Goal: Information Seeking & Learning: Learn about a topic

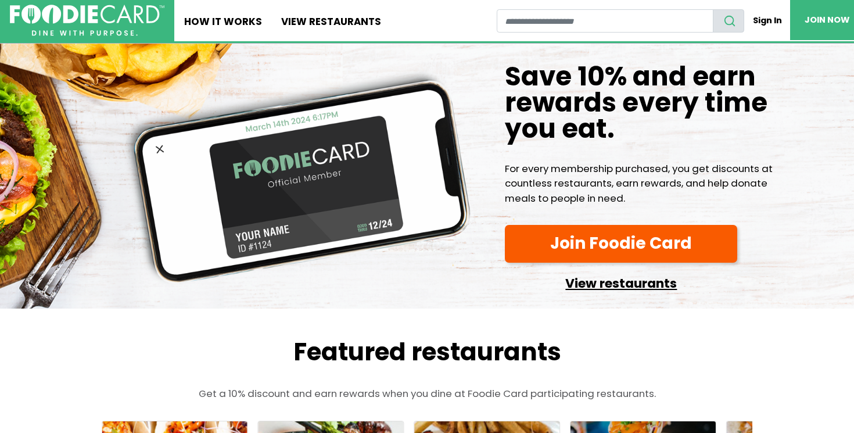
click at [612, 282] on link "View restaurants" at bounding box center [621, 280] width 232 height 27
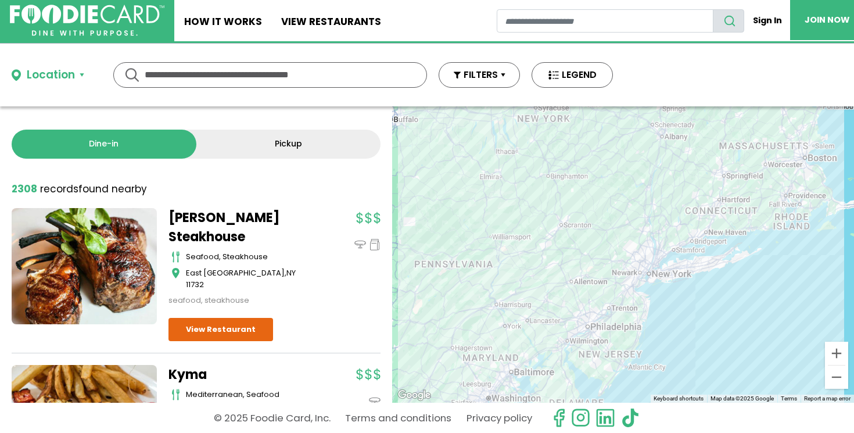
click at [338, 75] on input "text" at bounding box center [270, 75] width 251 height 24
click at [38, 79] on div "Location" at bounding box center [51, 75] width 48 height 17
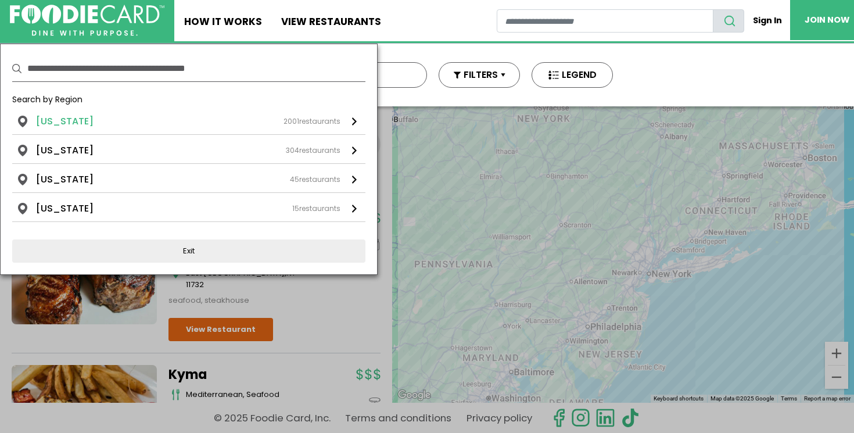
click at [65, 116] on li "[US_STATE]" at bounding box center [65, 121] width 58 height 14
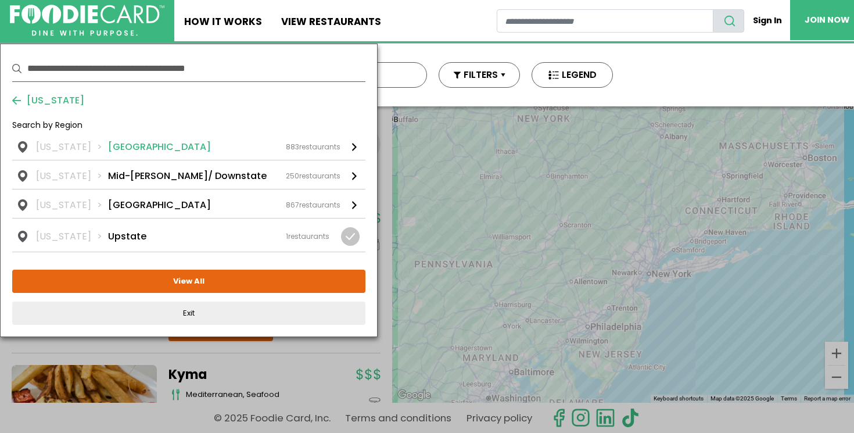
click at [116, 147] on li "Long Island" at bounding box center [159, 147] width 103 height 14
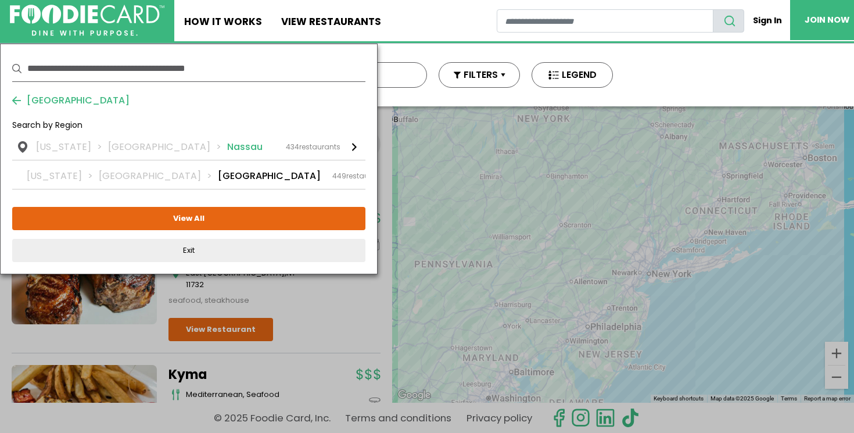
click at [227, 153] on li "Nassau" at bounding box center [244, 147] width 35 height 14
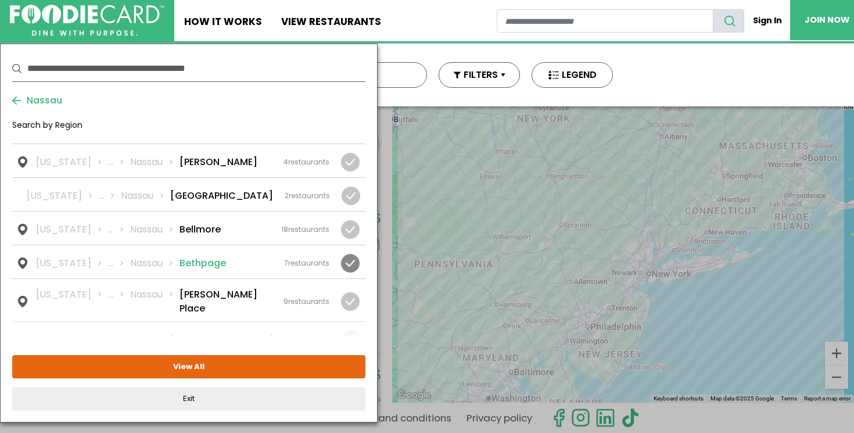
scroll to position [35, 0]
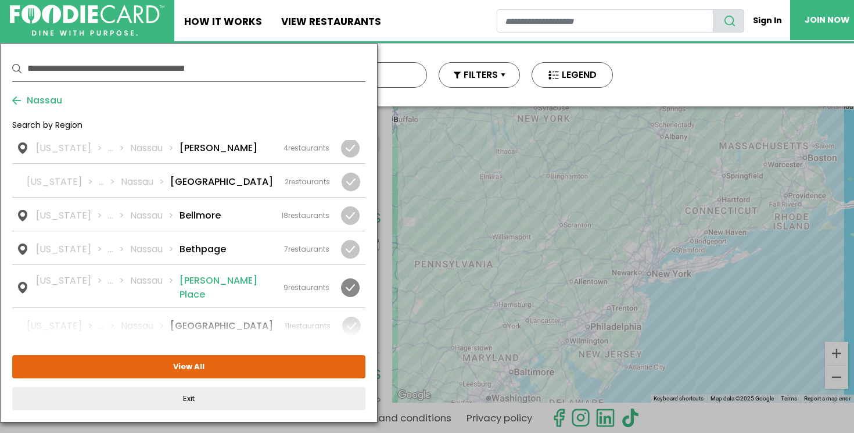
click at [349, 284] on div at bounding box center [350, 287] width 19 height 19
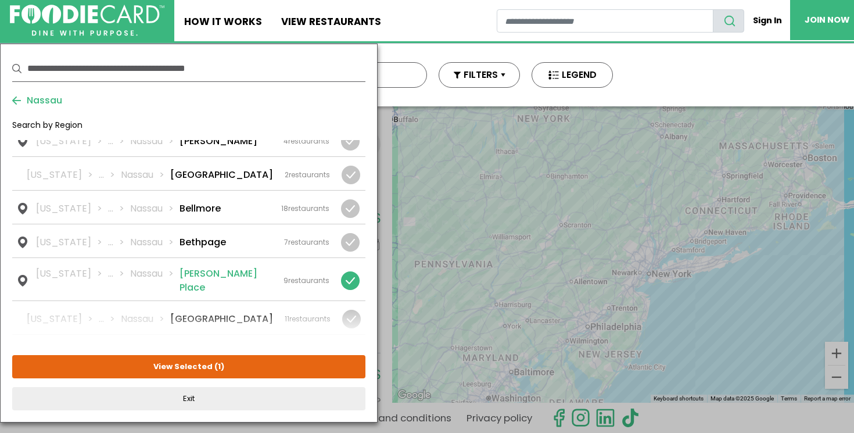
scroll to position [20, 0]
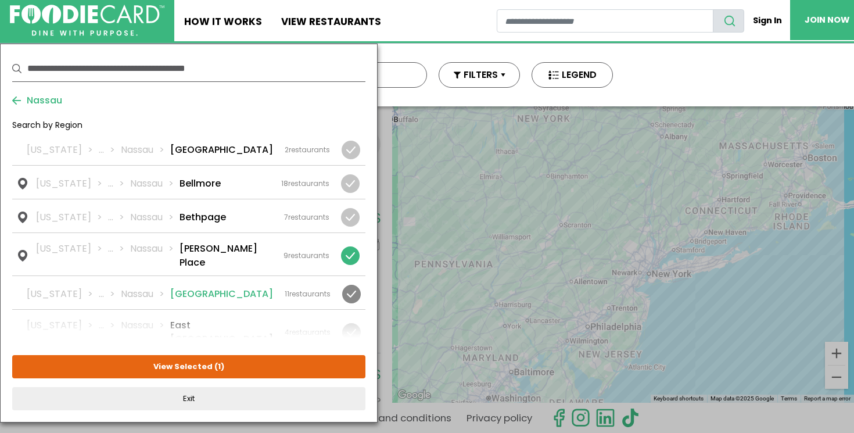
click at [345, 285] on div at bounding box center [351, 294] width 19 height 19
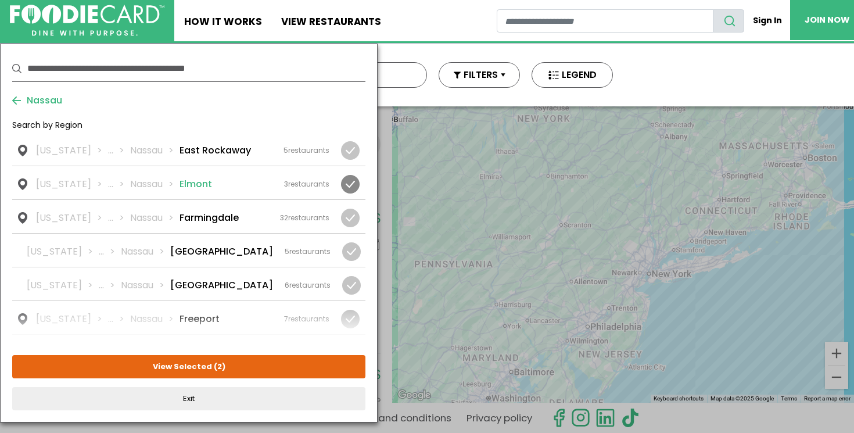
scroll to position [292, 0]
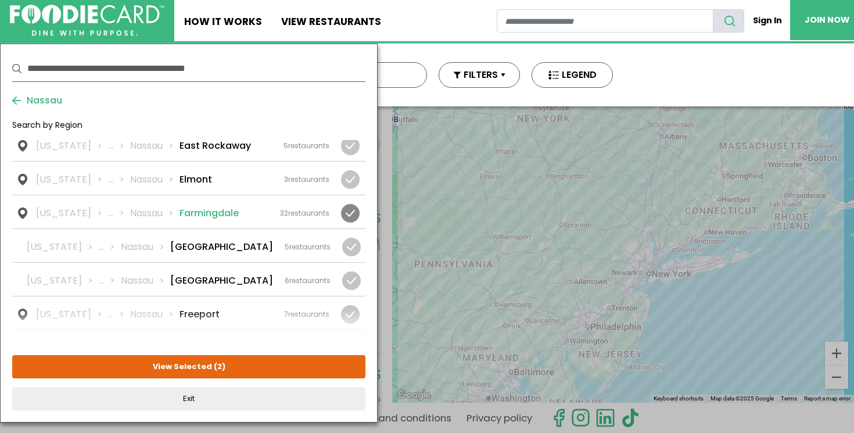
click at [353, 204] on div at bounding box center [350, 213] width 19 height 19
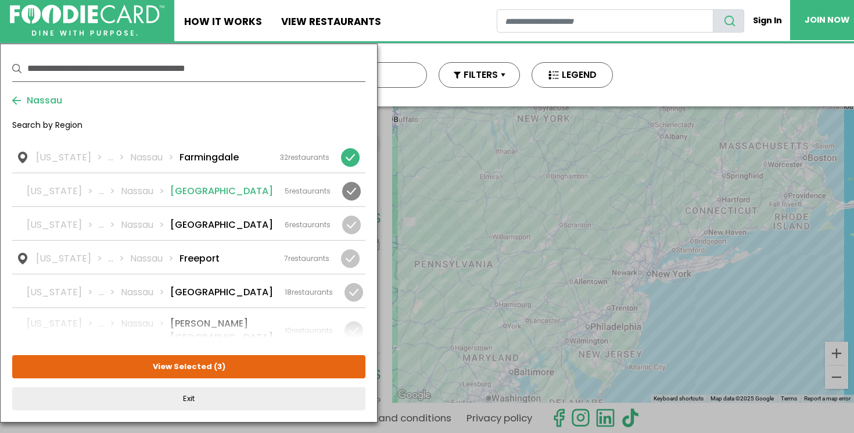
scroll to position [356, 0]
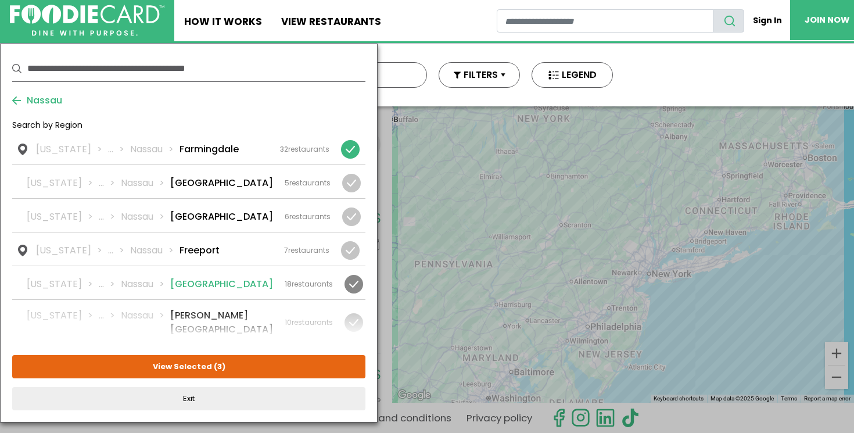
click at [357, 275] on div at bounding box center [354, 284] width 19 height 19
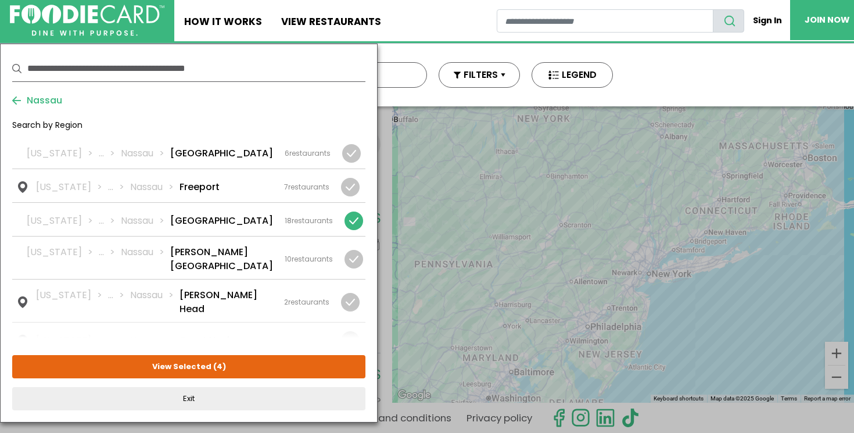
scroll to position [424, 0]
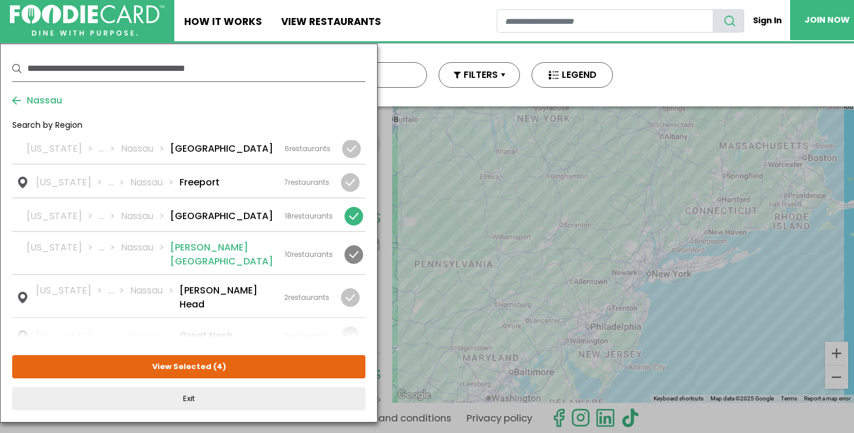
click at [353, 245] on div at bounding box center [354, 254] width 19 height 19
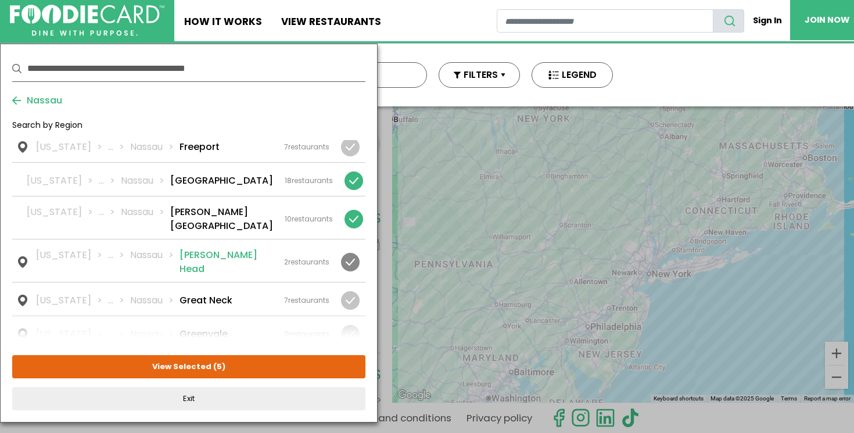
scroll to position [461, 0]
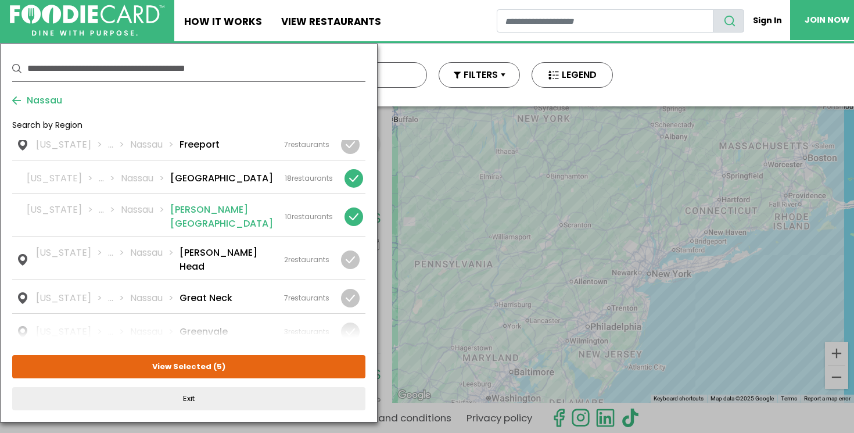
click at [349, 207] on div at bounding box center [354, 216] width 19 height 19
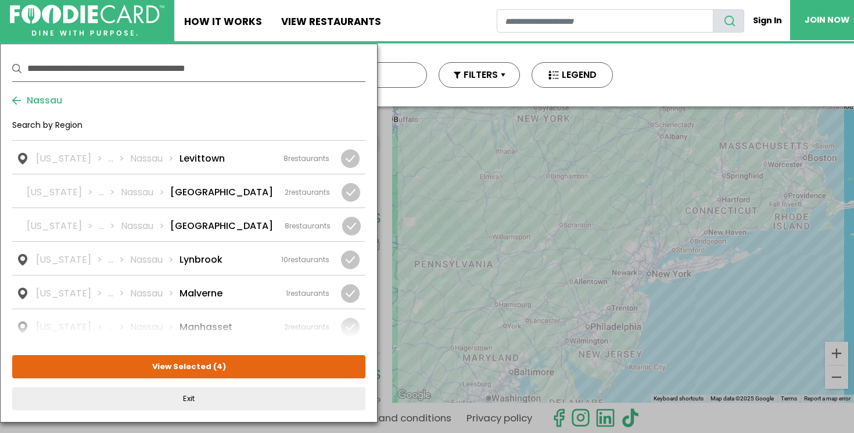
scroll to position [871, 0]
click at [357, 284] on div at bounding box center [350, 293] width 19 height 19
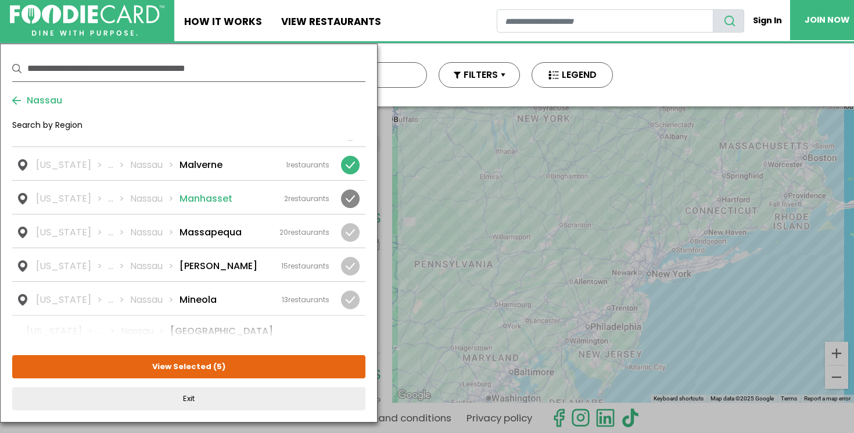
scroll to position [1033, 0]
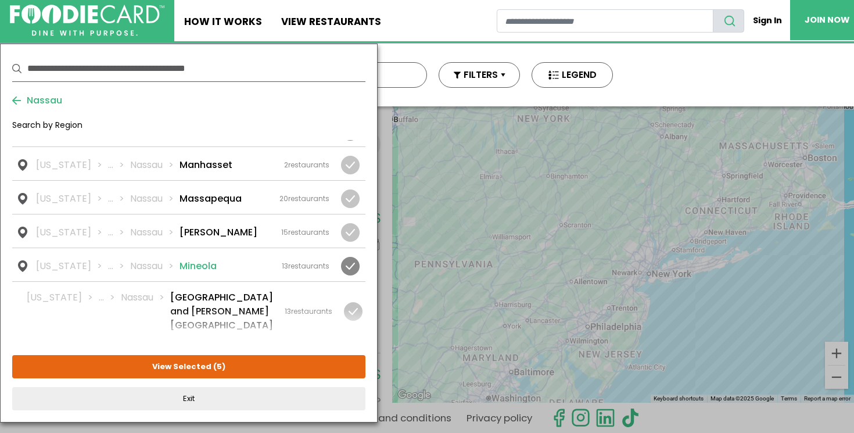
click at [351, 257] on div at bounding box center [350, 266] width 19 height 19
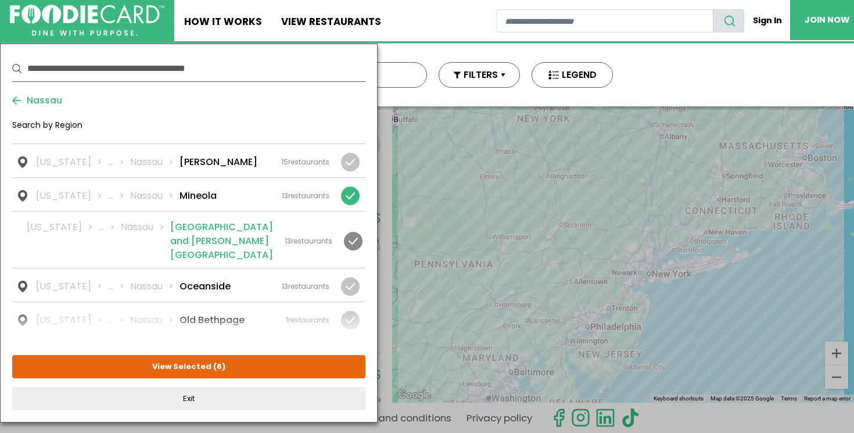
click at [346, 232] on div at bounding box center [353, 241] width 19 height 19
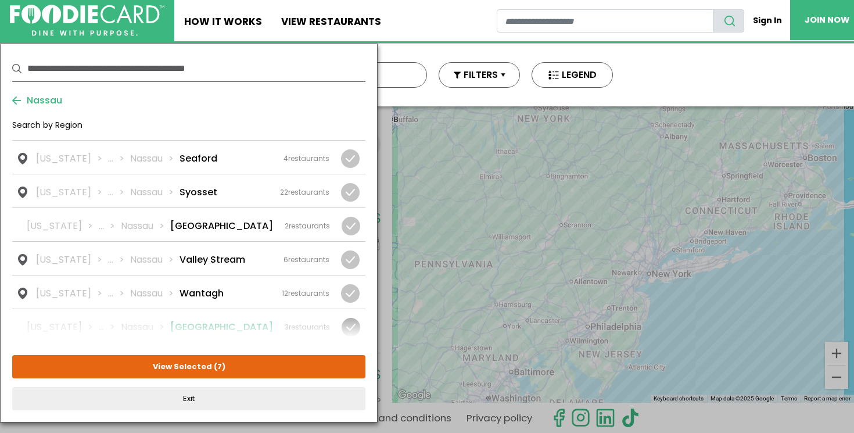
scroll to position [1657, 0]
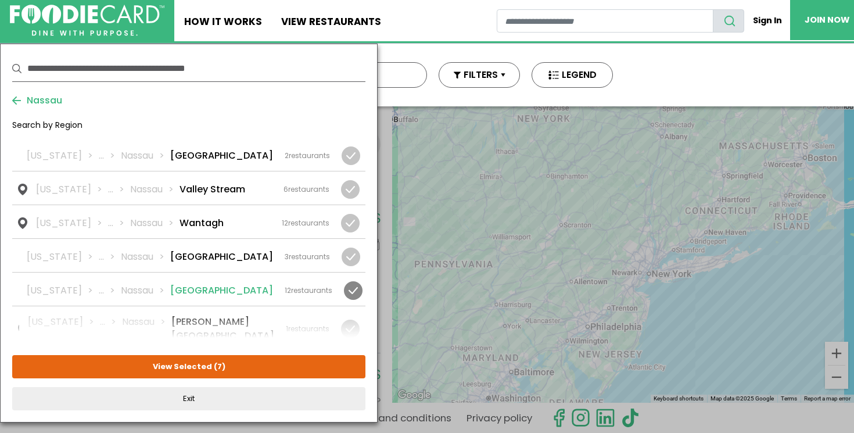
click at [359, 281] on div at bounding box center [353, 290] width 19 height 19
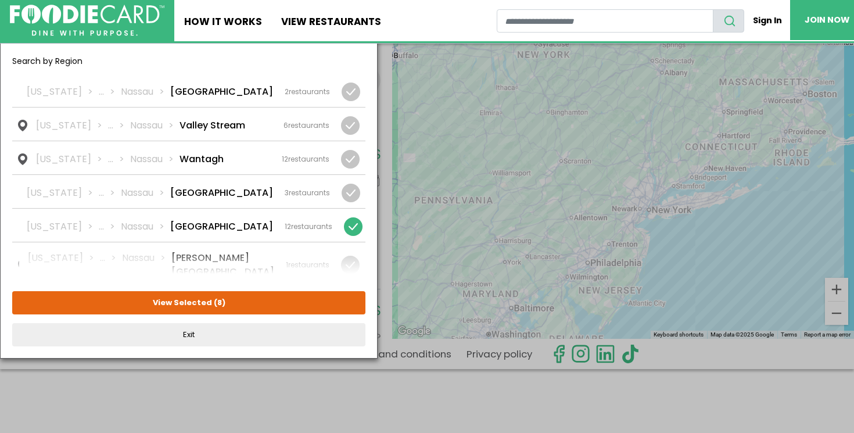
click at [351, 294] on div at bounding box center [351, 303] width 19 height 19
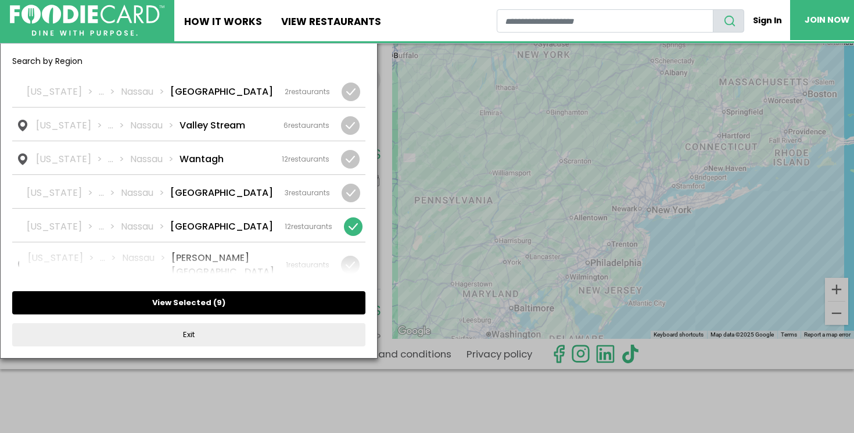
click at [255, 302] on button "View Selected ( 9 )" at bounding box center [188, 302] width 353 height 23
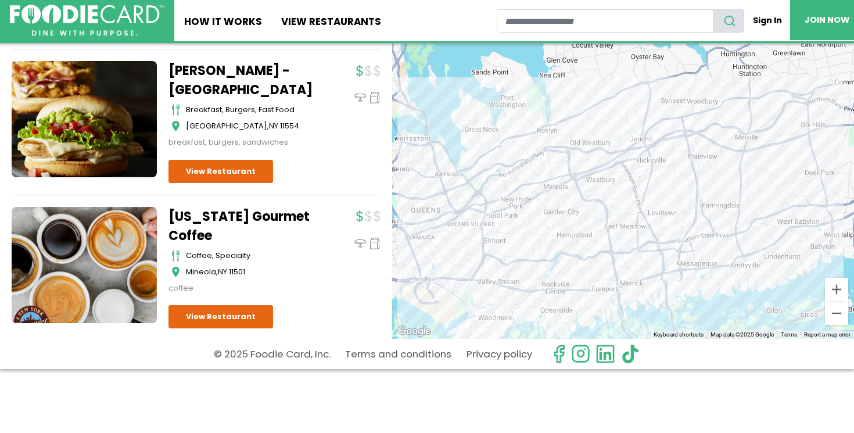
scroll to position [4626, 0]
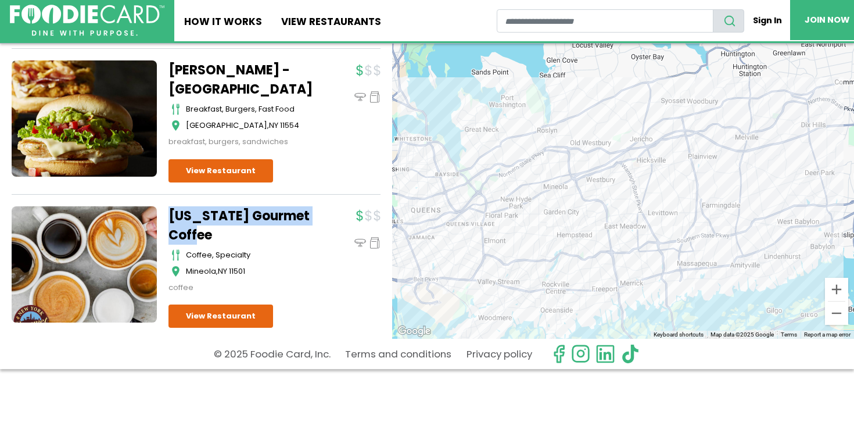
click at [194, 206] on link "New York Gourmet Coffee" at bounding box center [241, 225] width 145 height 38
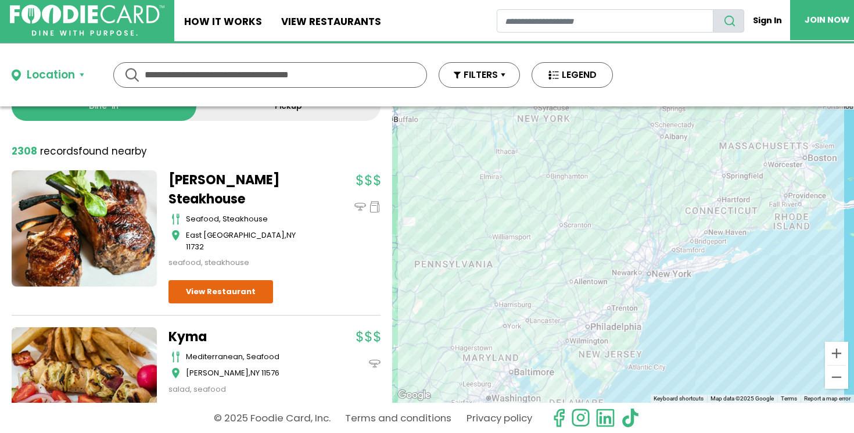
scroll to position [36, 0]
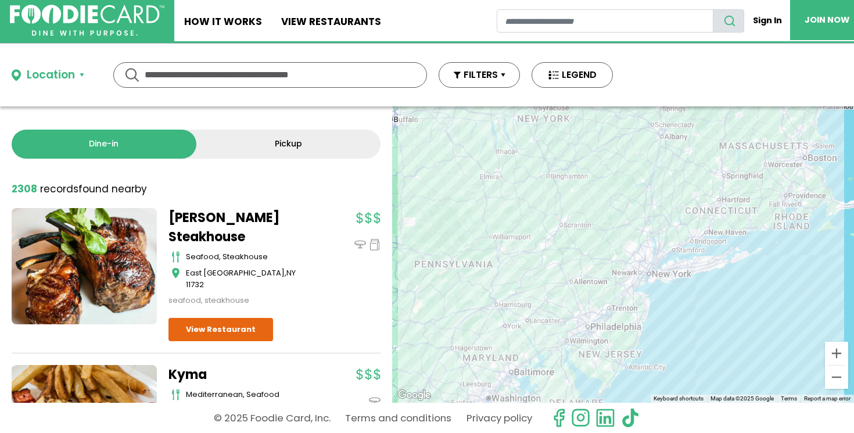
click at [66, 70] on div "Location" at bounding box center [51, 75] width 48 height 17
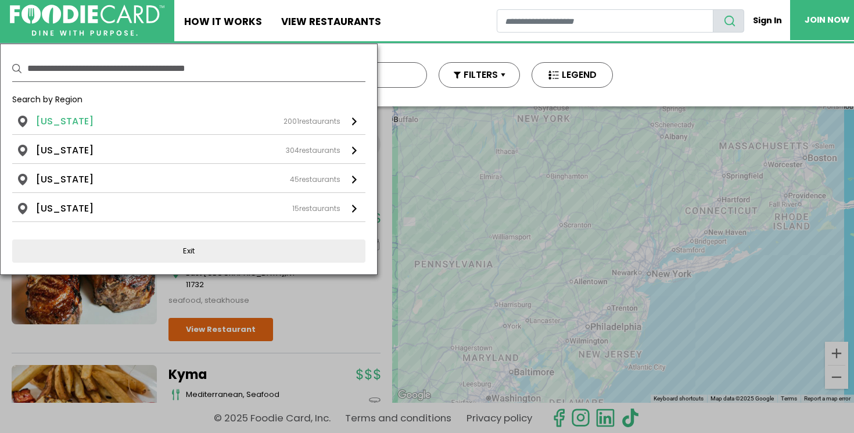
click at [72, 128] on link "[US_STATE] 2001 restaurants" at bounding box center [188, 124] width 353 height 20
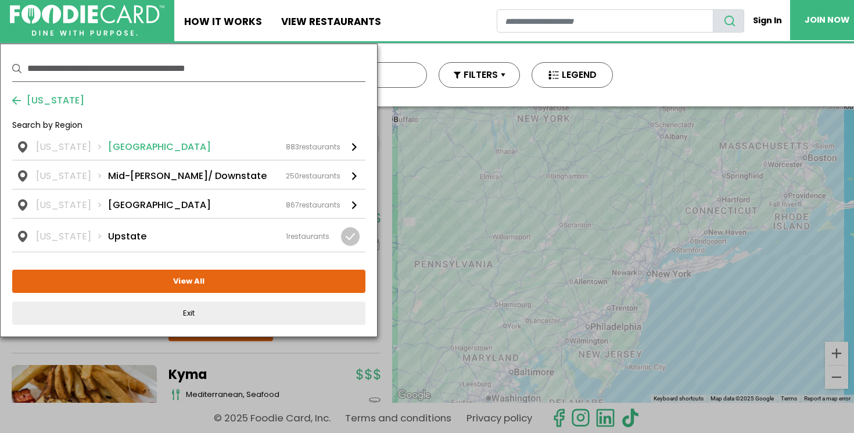
click at [133, 154] on link "New York Long Island 883 restaurants" at bounding box center [188, 150] width 353 height 20
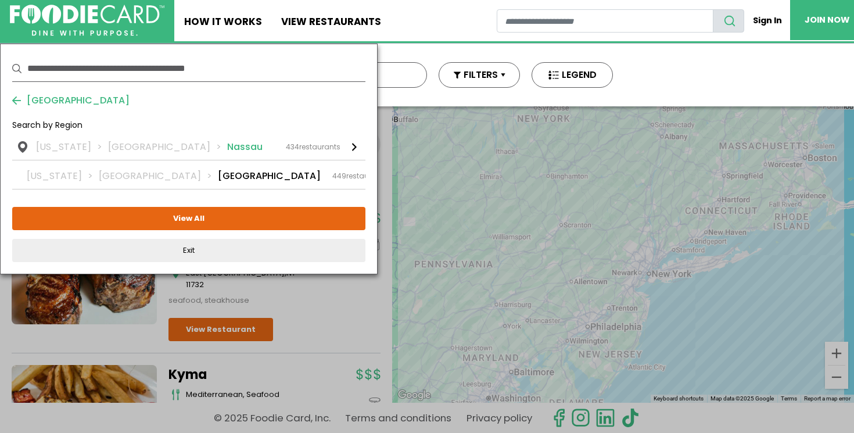
click at [225, 151] on div "New York Long Island Nassau 434 restaurants" at bounding box center [188, 147] width 305 height 14
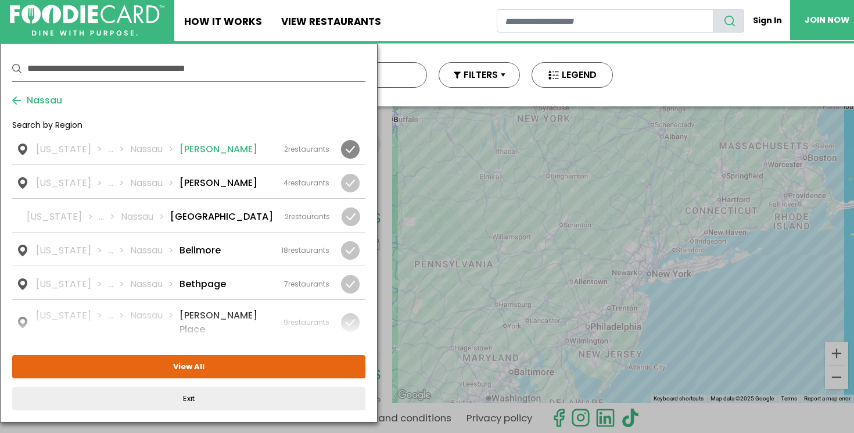
click at [346, 150] on div at bounding box center [350, 149] width 19 height 19
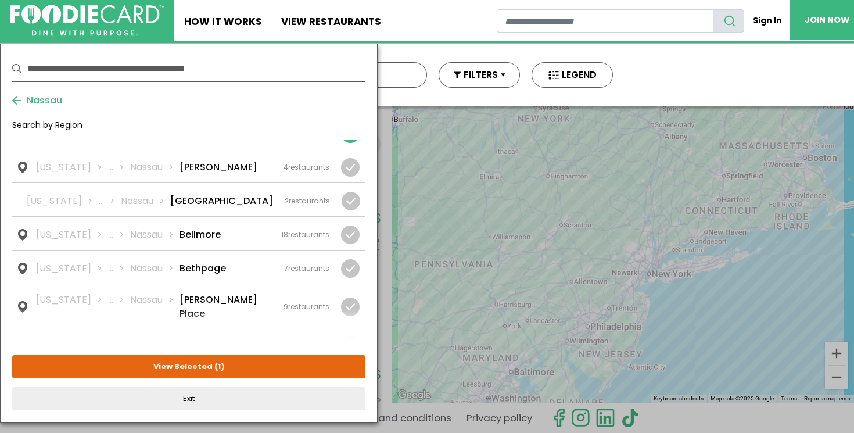
scroll to position [56, 0]
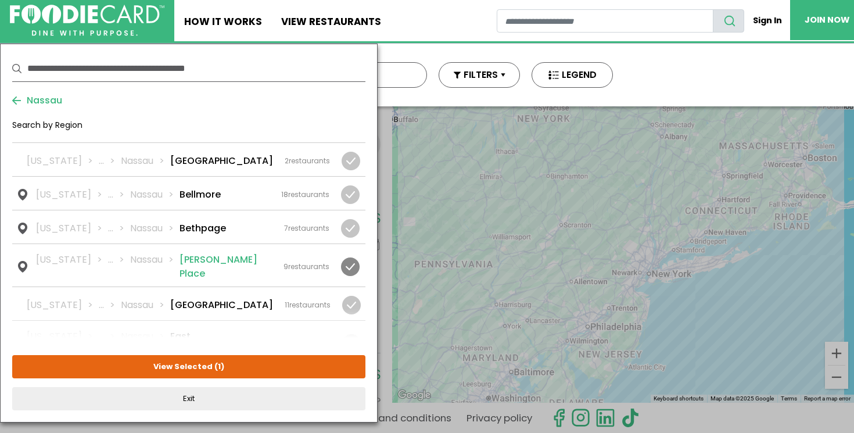
click at [343, 266] on div at bounding box center [350, 266] width 19 height 19
click at [353, 296] on div at bounding box center [351, 305] width 19 height 19
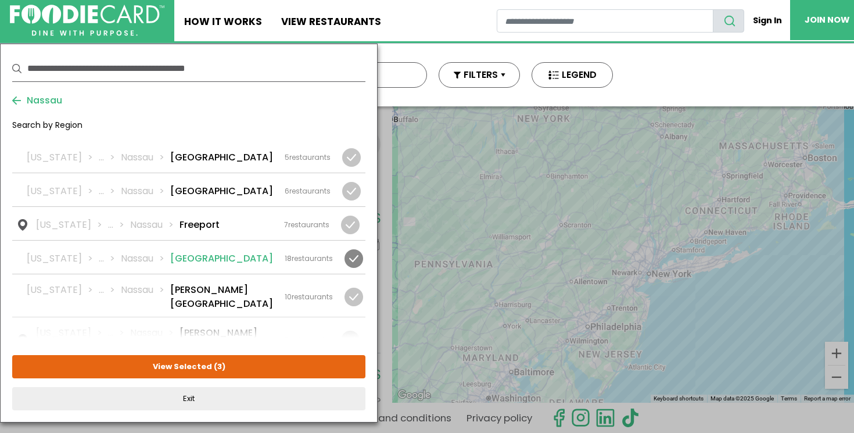
scroll to position [387, 0]
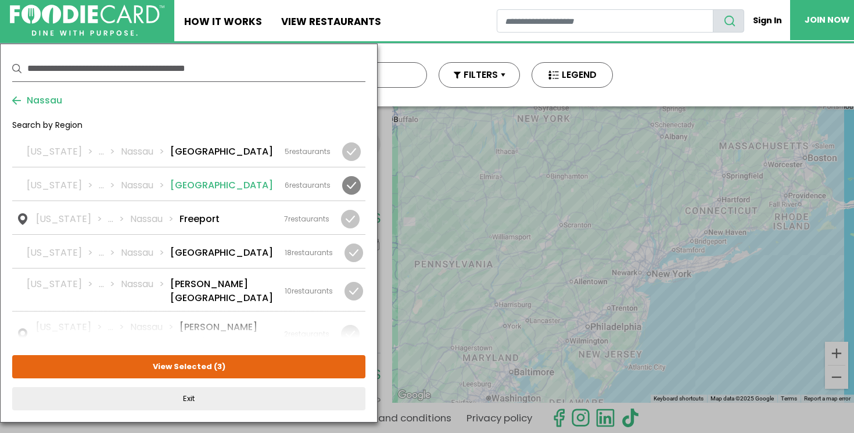
click at [353, 176] on div at bounding box center [351, 185] width 19 height 19
click at [348, 243] on div at bounding box center [354, 252] width 19 height 19
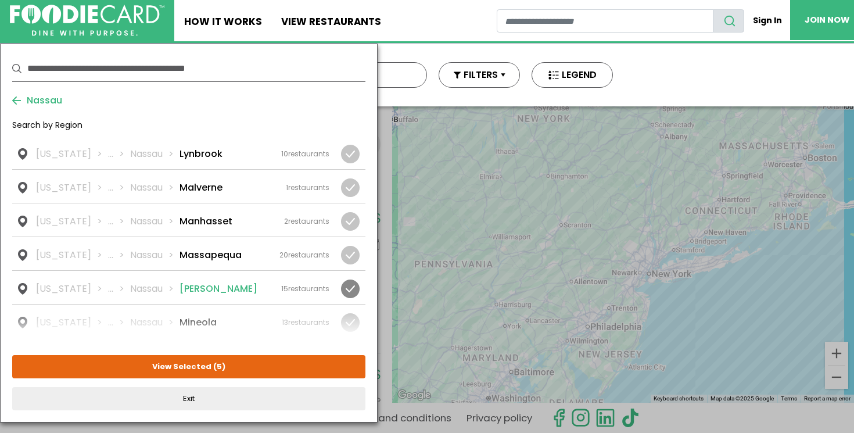
scroll to position [987, 0]
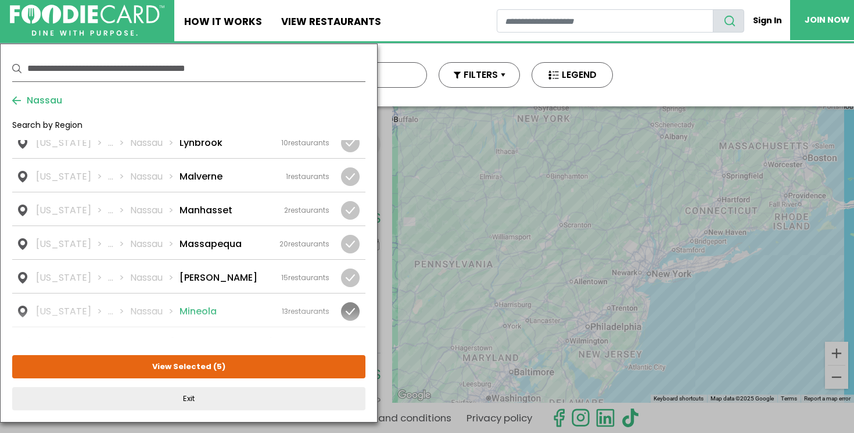
click at [349, 302] on div at bounding box center [350, 311] width 19 height 19
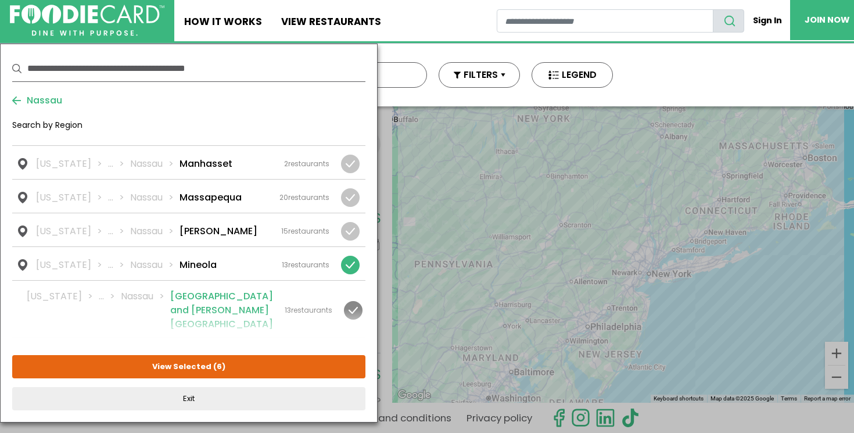
scroll to position [1047, 0]
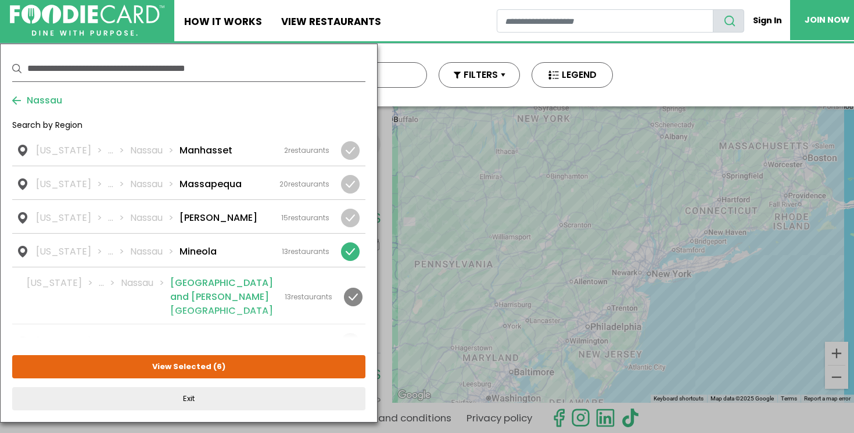
click at [344, 288] on div at bounding box center [353, 297] width 19 height 19
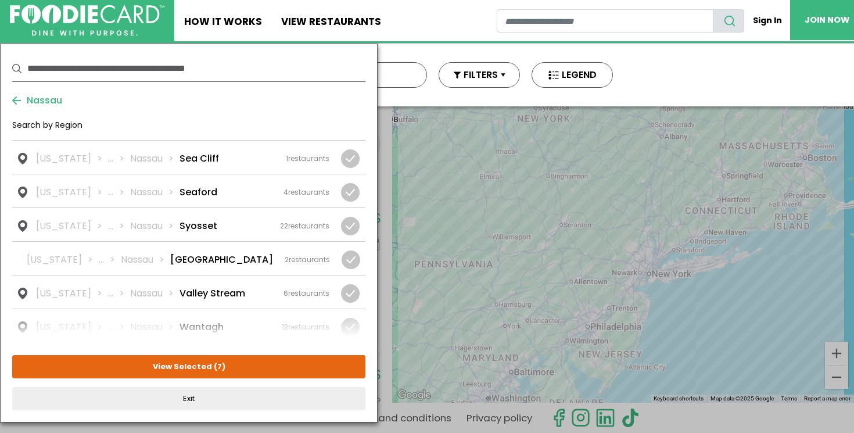
scroll to position [1618, 0]
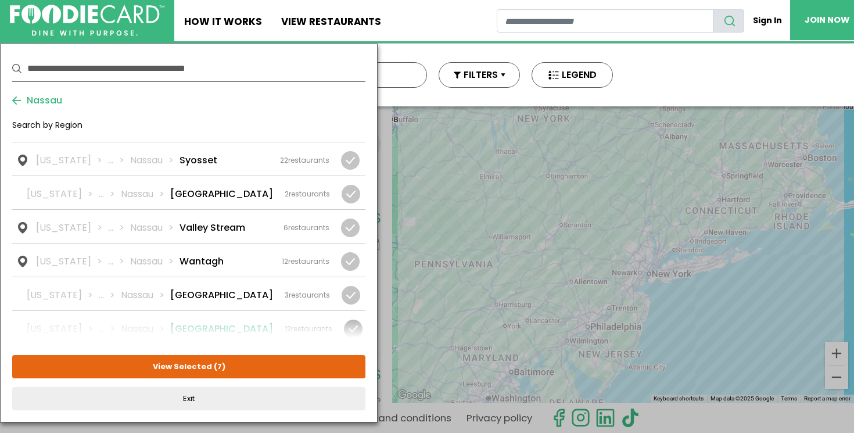
click at [346, 320] on div at bounding box center [353, 329] width 19 height 19
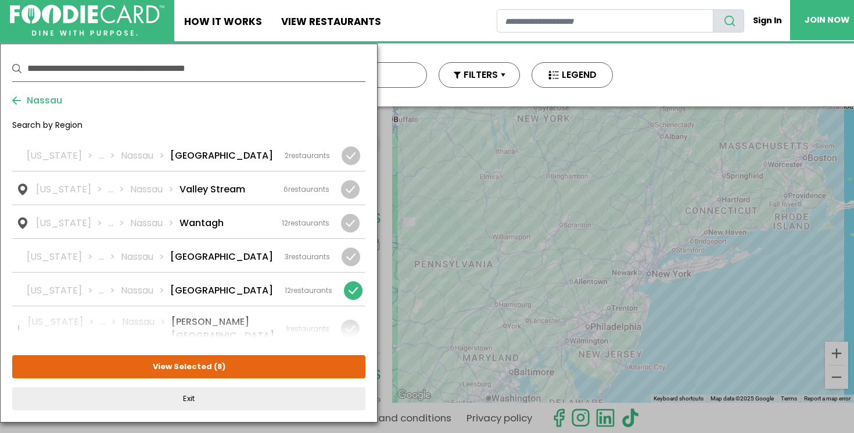
click at [350, 358] on div at bounding box center [351, 367] width 19 height 19
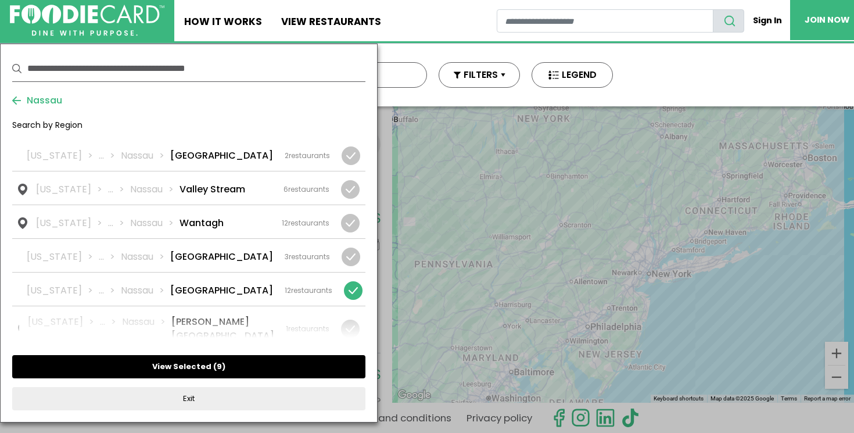
click at [231, 360] on button "View Selected ( 9 )" at bounding box center [188, 366] width 353 height 23
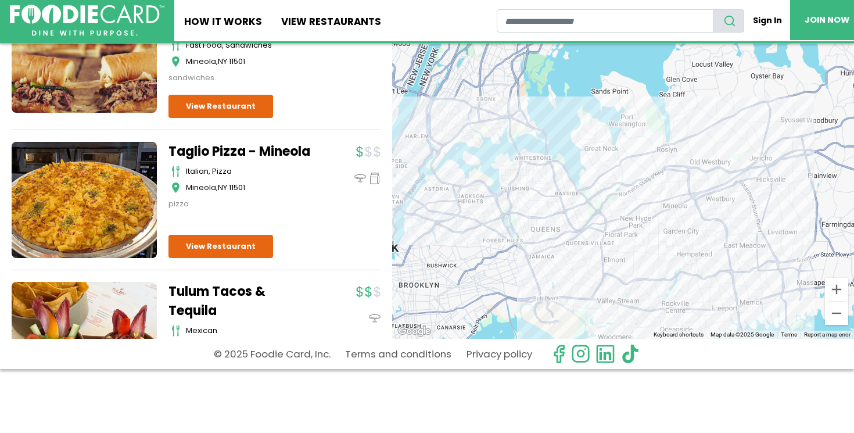
scroll to position [5274, 0]
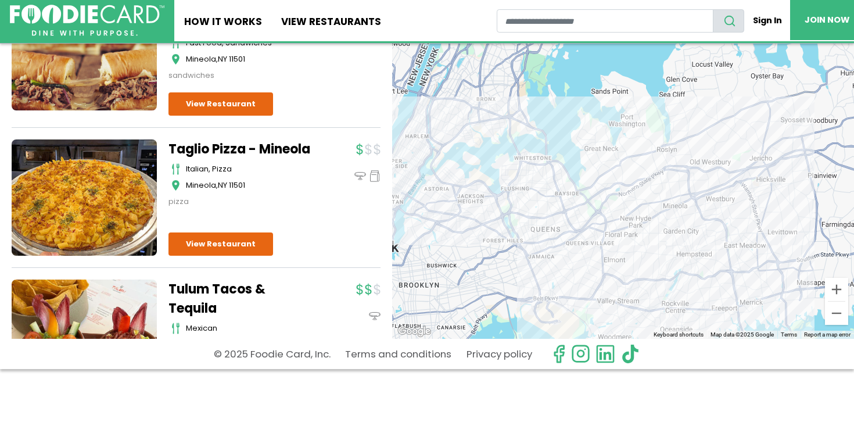
click at [243, 378] on link "View Restaurant" at bounding box center [221, 389] width 105 height 23
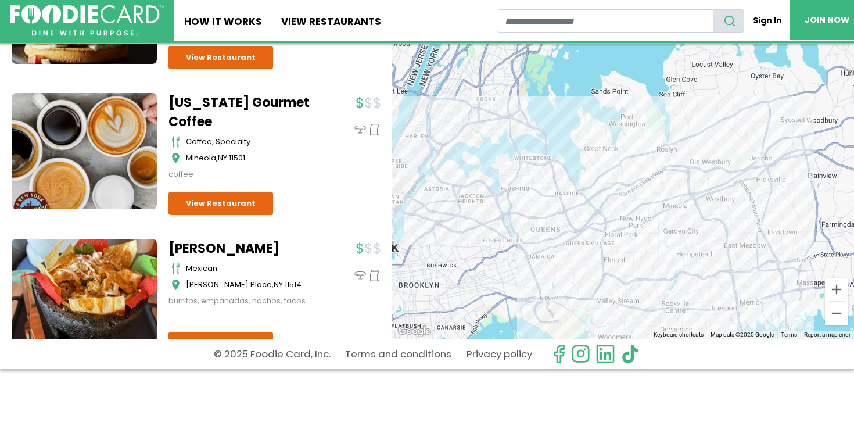
scroll to position [3438, 0]
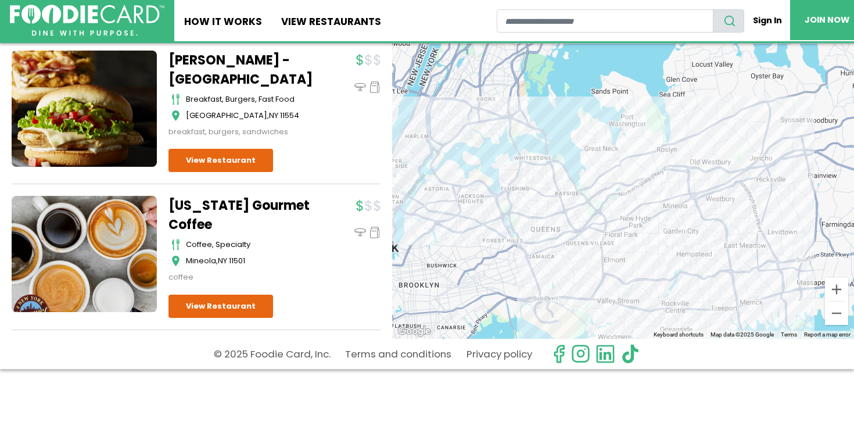
click at [206, 196] on link "New York Gourmet Coffee" at bounding box center [241, 215] width 145 height 38
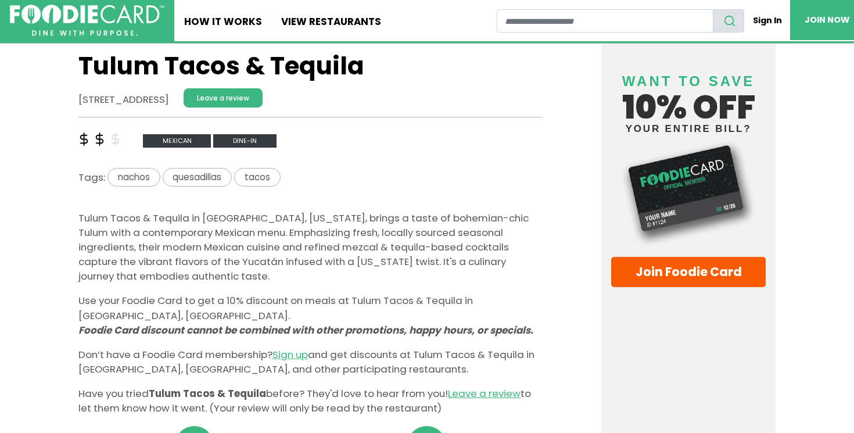
scroll to position [296, 0]
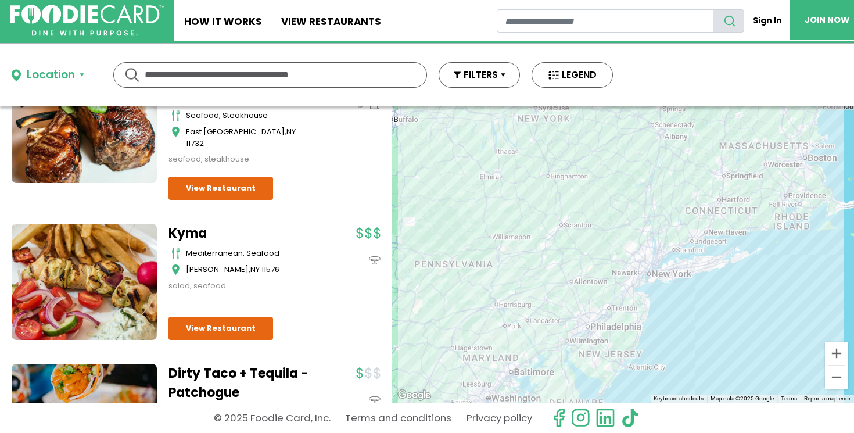
scroll to position [140, 0]
